Goal: Check status: Check status

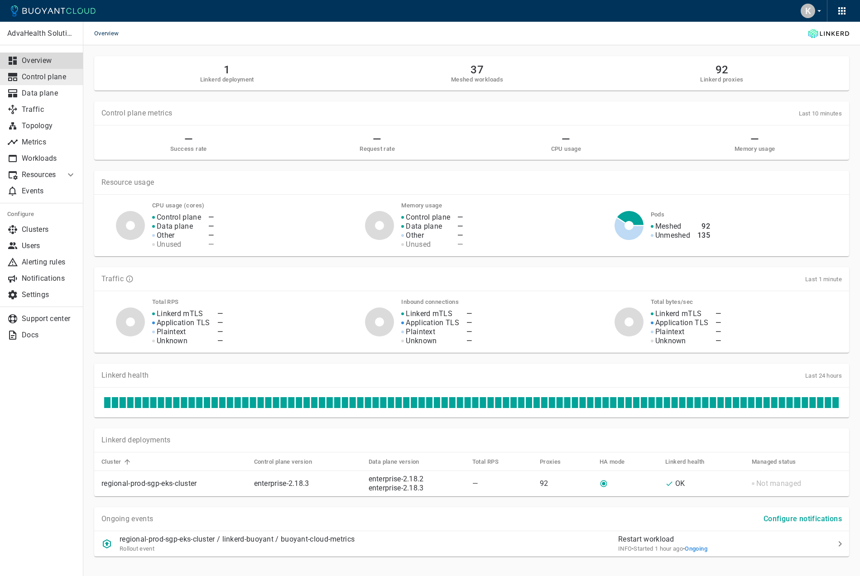
click at [21, 81] on div at bounding box center [14, 77] width 14 height 11
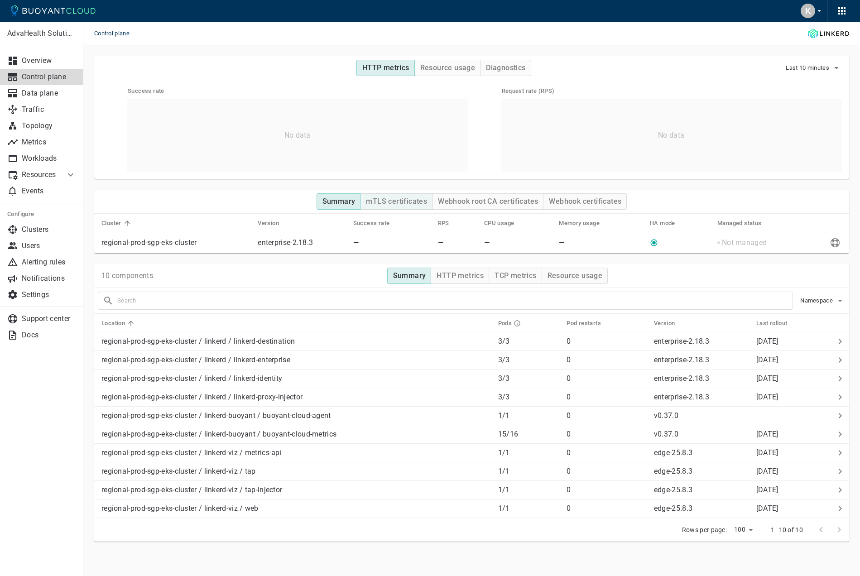
click at [415, 205] on h4 "mTLS certificates" at bounding box center [396, 201] width 61 height 9
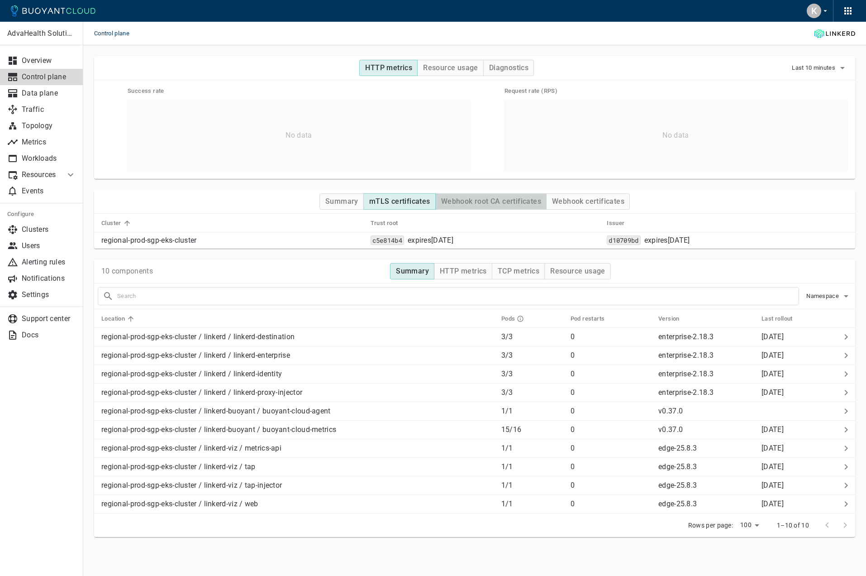
click at [466, 203] on h4 "Webhook root CA certificates" at bounding box center [491, 201] width 100 height 9
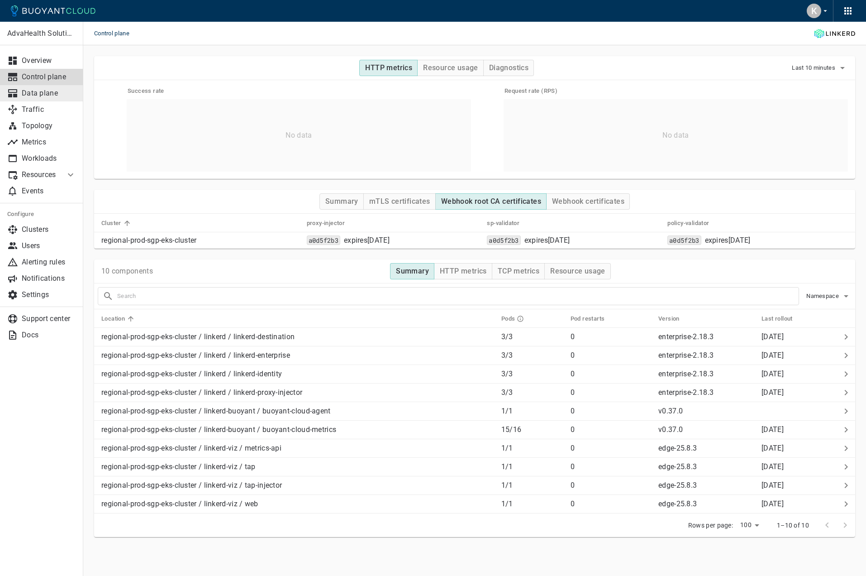
click at [46, 98] on link "Data plane" at bounding box center [41, 93] width 83 height 16
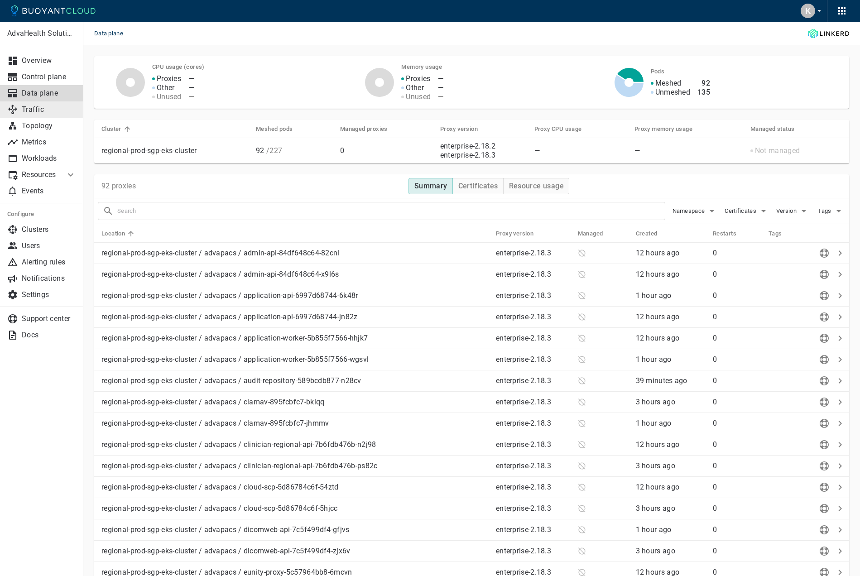
click at [40, 114] on link "Traffic" at bounding box center [41, 109] width 83 height 16
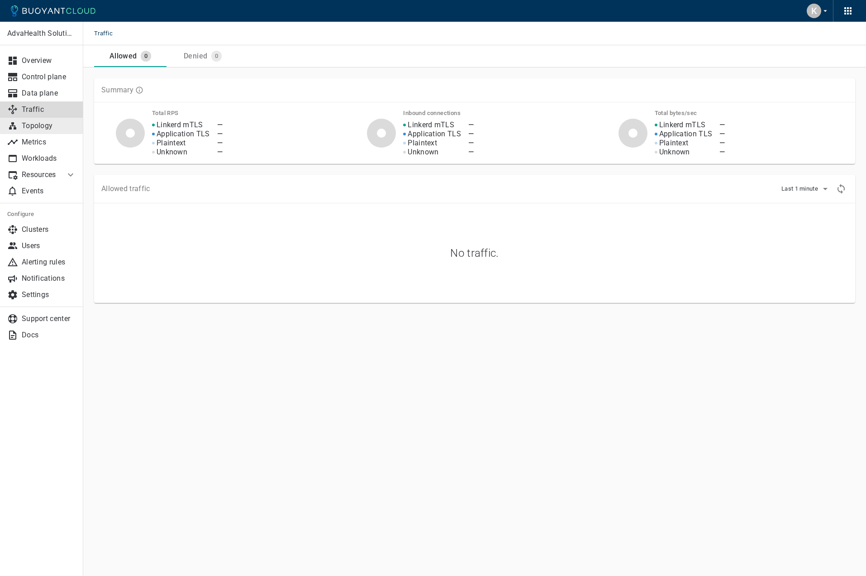
click at [48, 127] on p "Topology" at bounding box center [49, 125] width 54 height 9
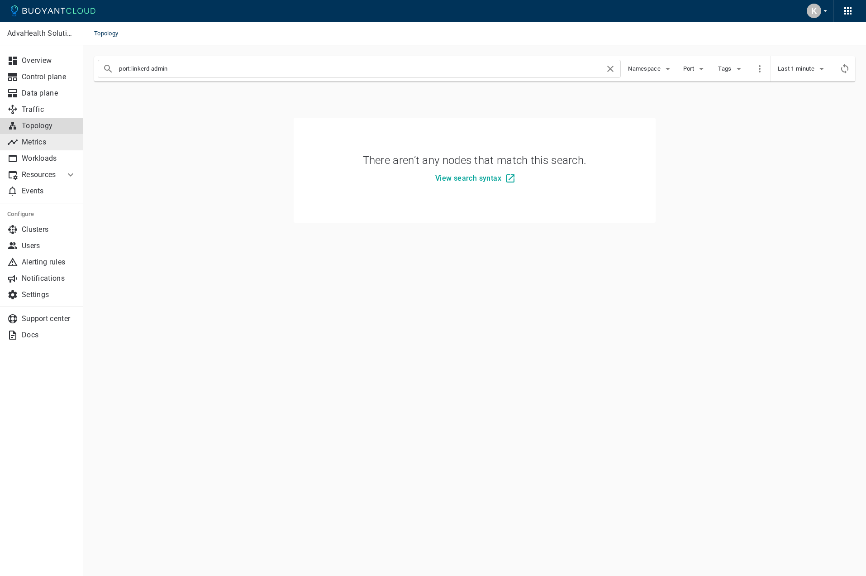
click at [47, 144] on p "Metrics" at bounding box center [49, 142] width 54 height 9
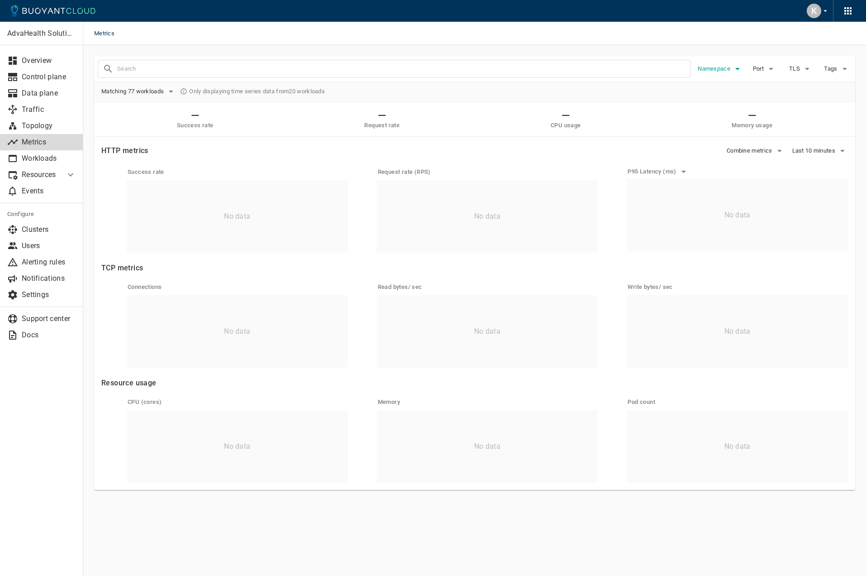
click at [732, 75] on button "Namespace" at bounding box center [720, 69] width 45 height 14
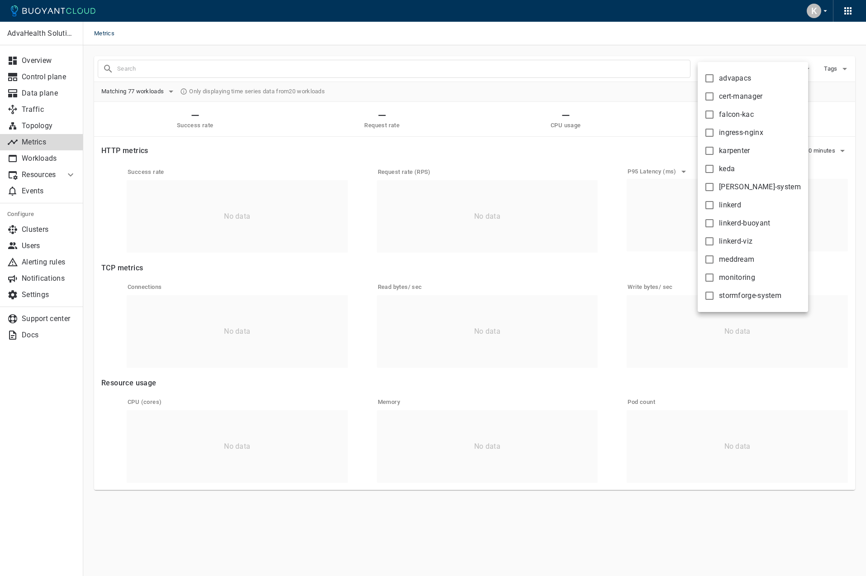
click at [735, 76] on span "advapacs" at bounding box center [735, 78] width 32 height 9
click at [715, 76] on input "advapacs" at bounding box center [709, 78] width 11 height 11
checkbox input "true"
type input "namespace:advapacs"
click at [541, 89] on div at bounding box center [433, 288] width 866 height 576
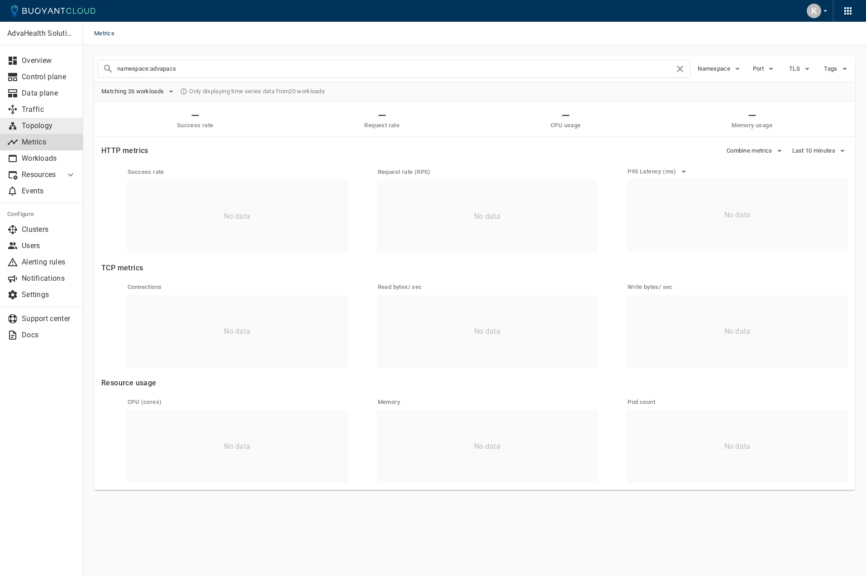
click at [39, 121] on link "Topology" at bounding box center [41, 126] width 83 height 16
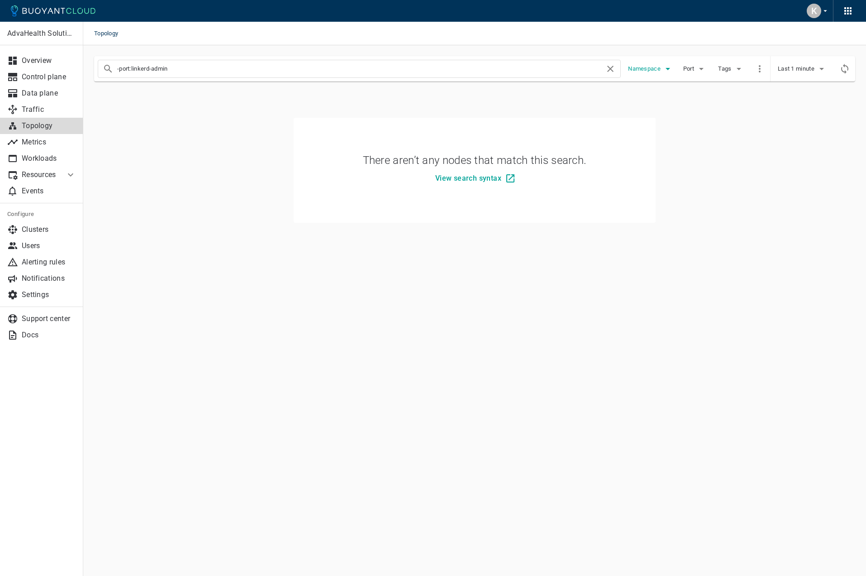
click at [647, 71] on span "Namespace" at bounding box center [645, 68] width 34 height 7
click at [35, 111] on div at bounding box center [433, 288] width 866 height 576
click at [35, 111] on p "Traffic" at bounding box center [49, 109] width 54 height 9
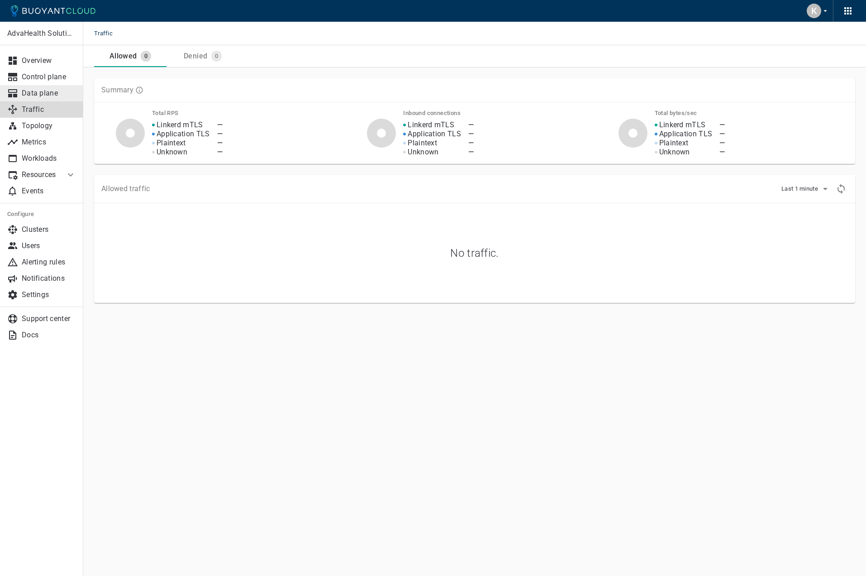
click at [45, 92] on p "Data plane" at bounding box center [49, 93] width 54 height 9
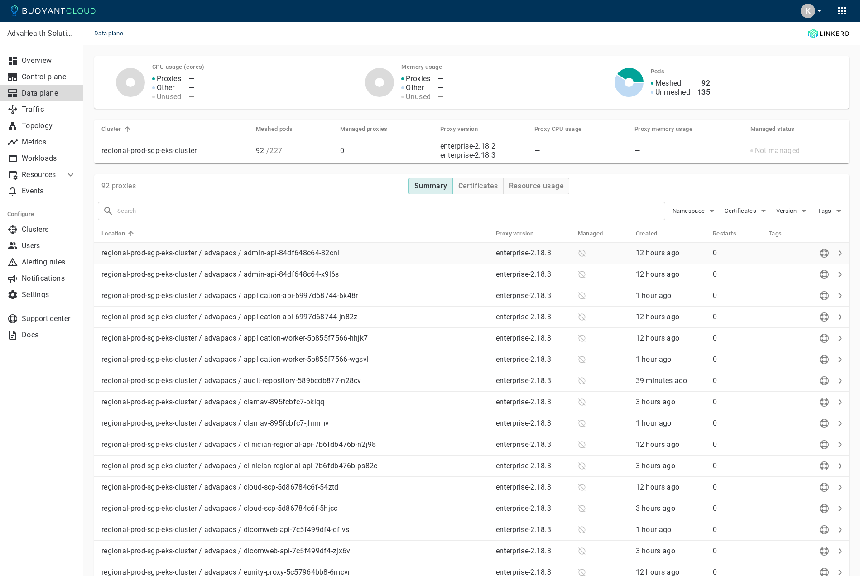
click at [281, 254] on p "regional-prod-sgp-eks-cluster / advapacs / admin-api-84df648c64-82cnl" at bounding box center [294, 253] width 387 height 9
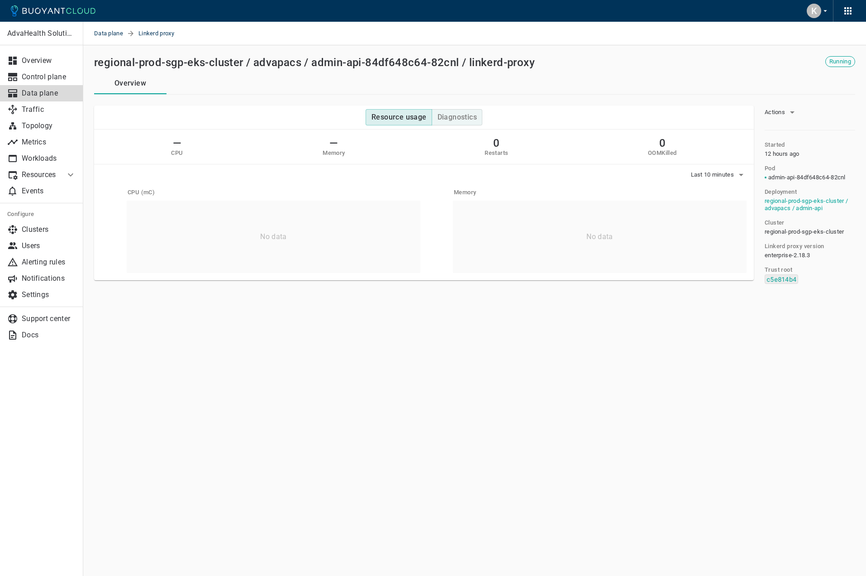
click at [457, 121] on h4 "Diagnostics" at bounding box center [457, 117] width 39 height 9
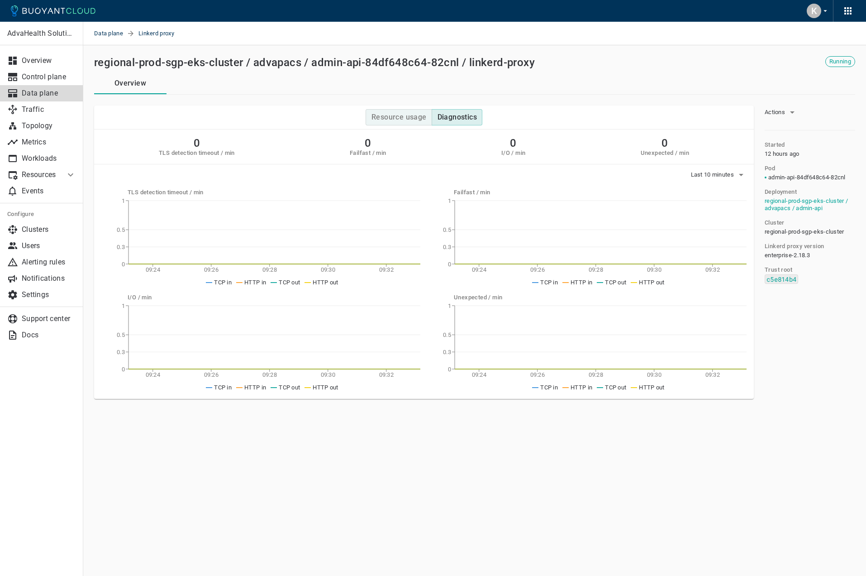
click at [404, 119] on h4 "Resource usage" at bounding box center [399, 117] width 55 height 9
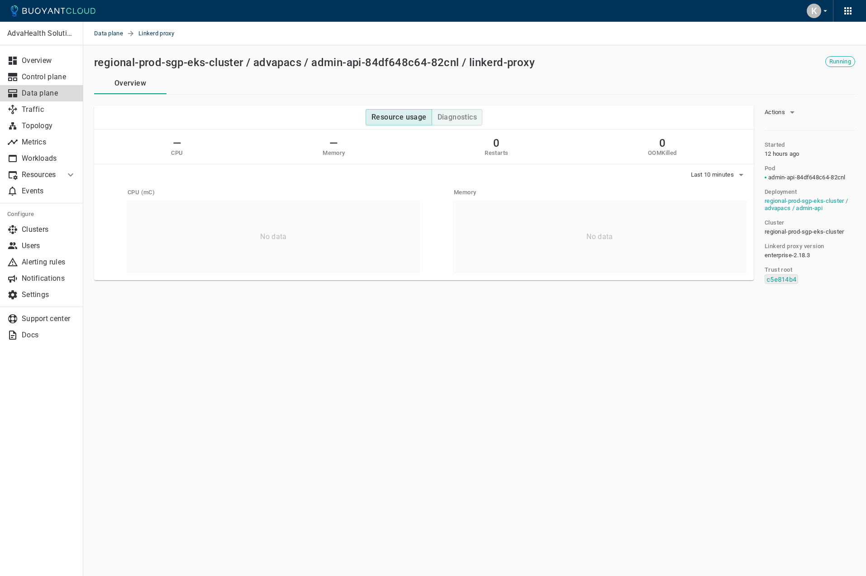
click at [469, 118] on h4 "Diagnostics" at bounding box center [457, 117] width 39 height 9
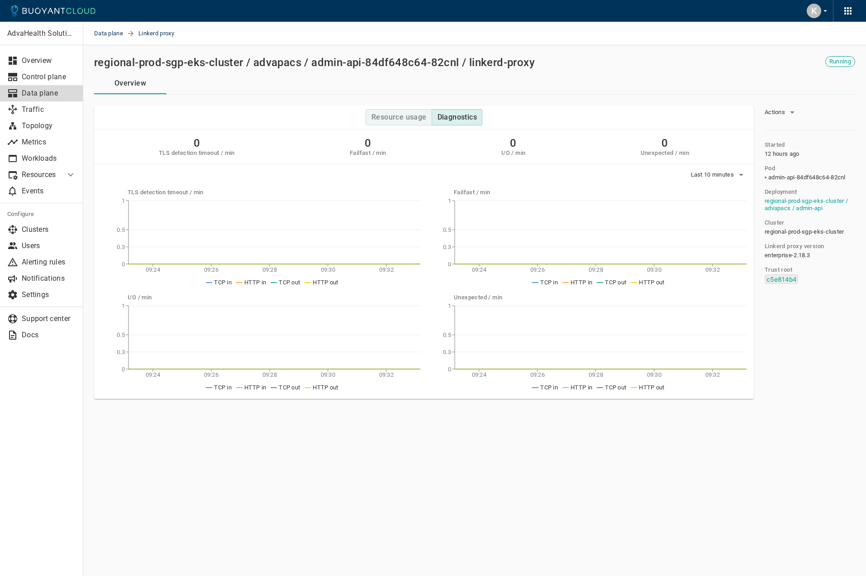
click at [416, 115] on h4 "Resource usage" at bounding box center [399, 117] width 55 height 9
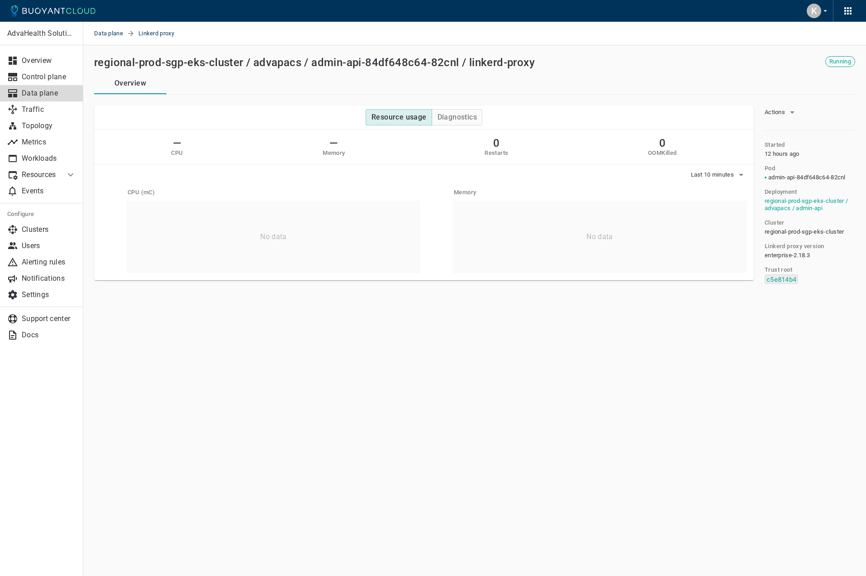
click at [493, 114] on div "Resource usage Diagnostics" at bounding box center [424, 117] width 646 height 9
click at [450, 115] on h4 "Diagnostics" at bounding box center [457, 117] width 39 height 9
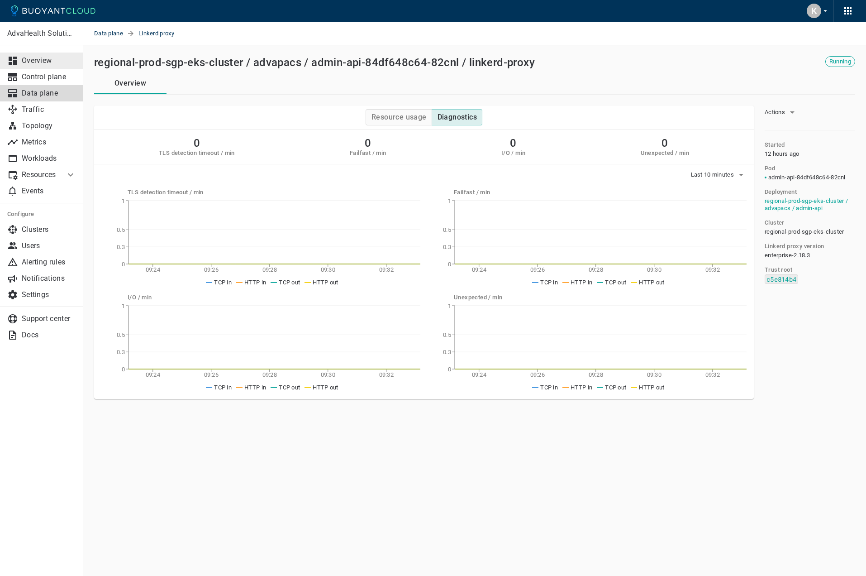
click at [25, 63] on p "Overview" at bounding box center [49, 60] width 54 height 9
